Goal: Task Accomplishment & Management: Manage account settings

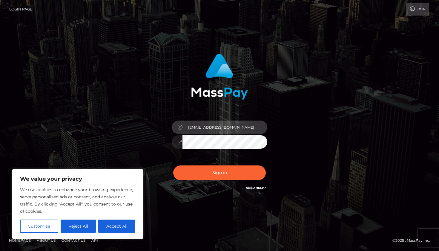
type input "[EMAIL_ADDRESS][DOMAIN_NAME]"
click at [219, 154] on div "[EMAIL_ADDRESS][DOMAIN_NAME]" at bounding box center [219, 139] width 105 height 46
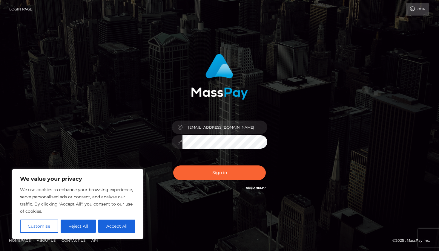
click at [219, 150] on div "[EMAIL_ADDRESS][DOMAIN_NAME]" at bounding box center [219, 139] width 105 height 46
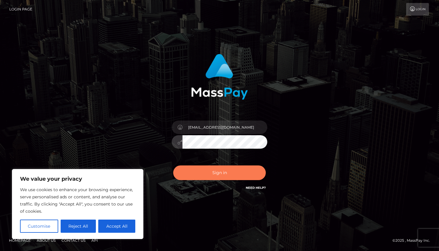
click at [224, 180] on button "Sign in" at bounding box center [219, 172] width 93 height 15
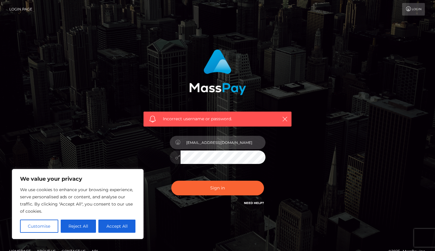
type input "[EMAIL_ADDRESS][DOMAIN_NAME]"
click at [217, 187] on button "Sign in" at bounding box center [217, 188] width 93 height 15
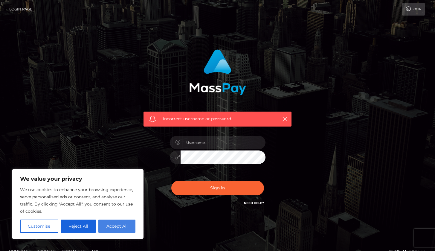
click at [121, 231] on button "Accept All" at bounding box center [116, 225] width 37 height 13
checkbox input "true"
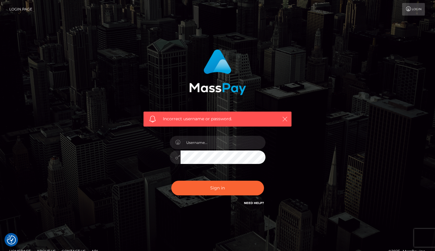
click at [283, 117] on icon "button" at bounding box center [285, 119] width 6 height 6
click at [259, 143] on input "text" at bounding box center [223, 142] width 85 height 13
click at [195, 142] on input "text" at bounding box center [223, 142] width 85 height 13
type input "[EMAIL_ADDRESS][DOMAIN_NAME]"
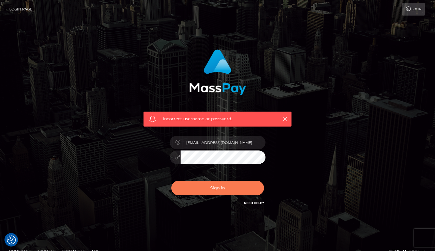
click at [199, 184] on button "Sign in" at bounding box center [217, 188] width 93 height 15
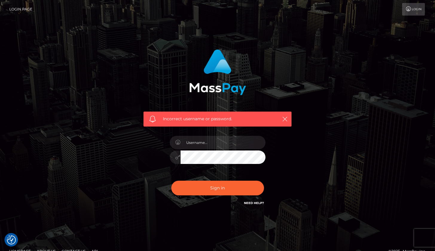
click at [259, 201] on link "Need Help?" at bounding box center [254, 203] width 20 height 4
click at [23, 7] on link "Login Page" at bounding box center [20, 9] width 23 height 13
